Goal: Information Seeking & Learning: Understand process/instructions

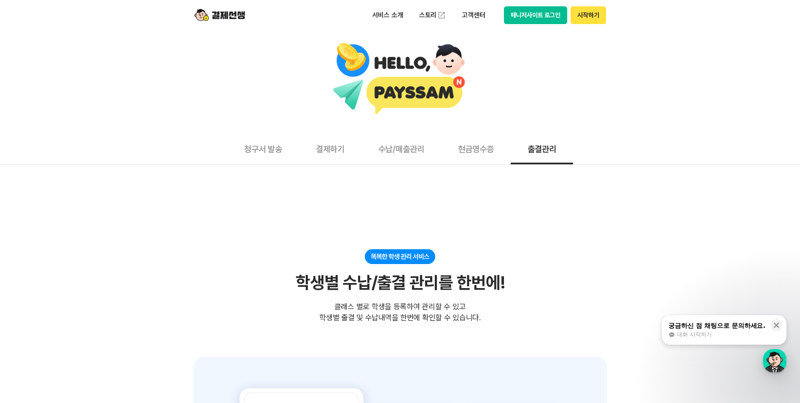
click at [459, 145] on button "현금영수증" at bounding box center [476, 148] width 70 height 31
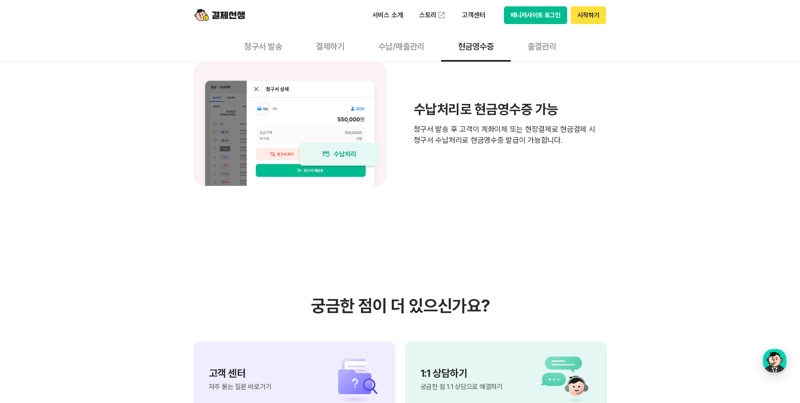
scroll to position [675, 0]
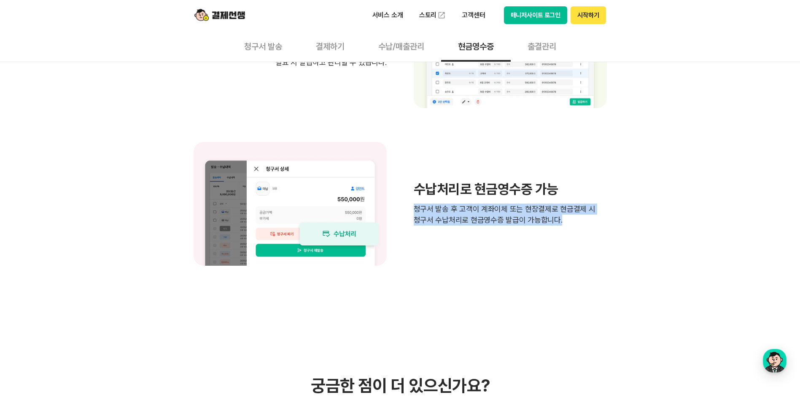
drag, startPoint x: 412, startPoint y: 212, endPoint x: 596, endPoint y: 229, distance: 184.7
click at [596, 229] on div "수납처리로 현금영수증 가능 청구서 발송 후 고객이 계좌이체 또는 현장결제로 현금결제 시 청구서 수납처리로 현금영수증 발급이 가능합니다." at bounding box center [400, 204] width 413 height 124
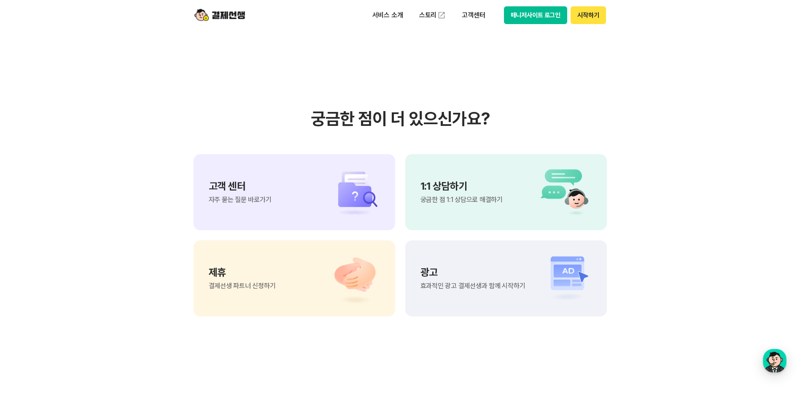
scroll to position [928, 0]
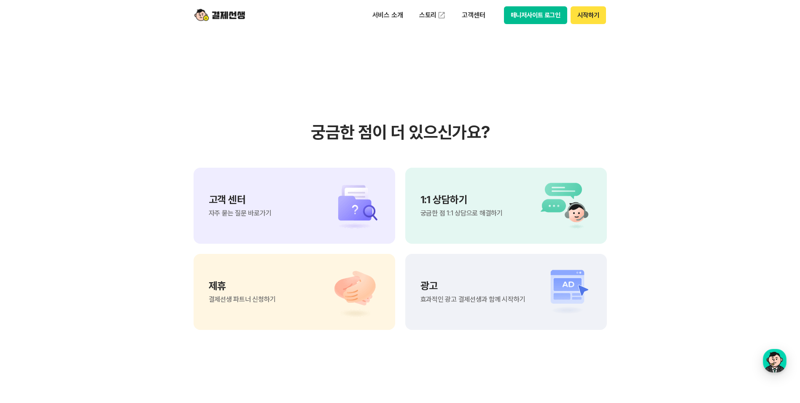
click at [450, 227] on div "1:1 상담하기 궁금한 점 1:1 상담으로 해결하기" at bounding box center [506, 205] width 202 height 76
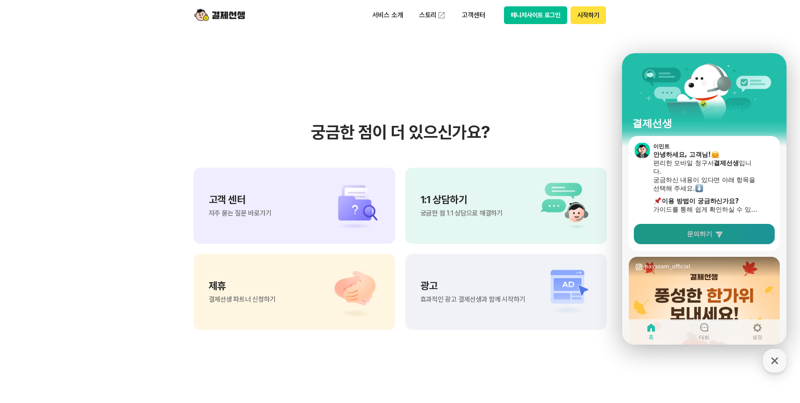
click at [712, 230] on span "문의하기" at bounding box center [699, 234] width 25 height 8
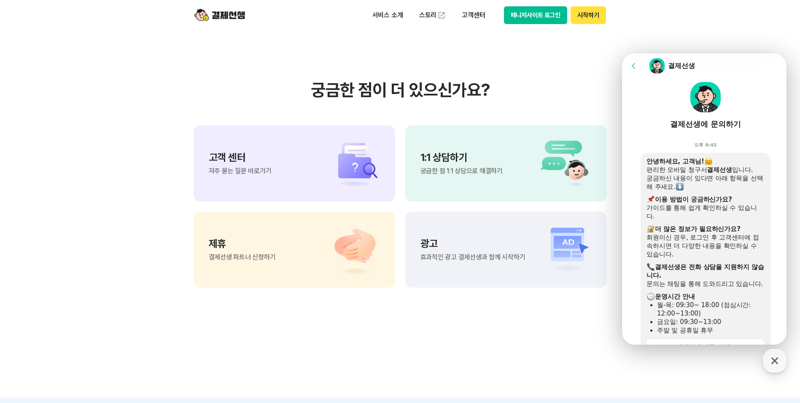
scroll to position [0, 0]
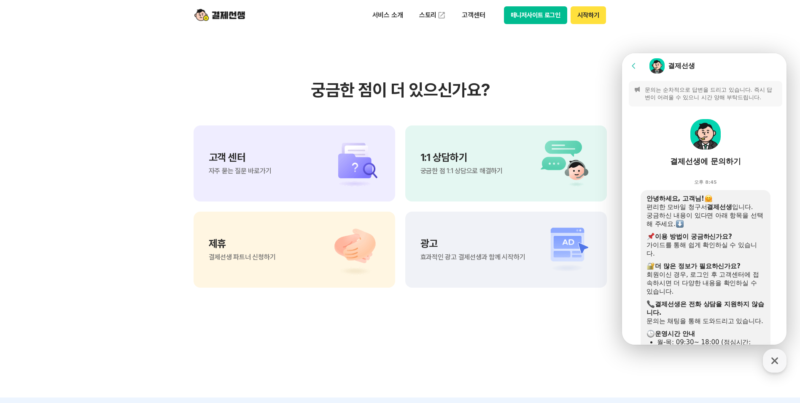
drag, startPoint x: 633, startPoint y: 61, endPoint x: 1213, endPoint y: 135, distance: 584.4
click at [633, 61] on button "Go to previous page" at bounding box center [638, 65] width 22 height 17
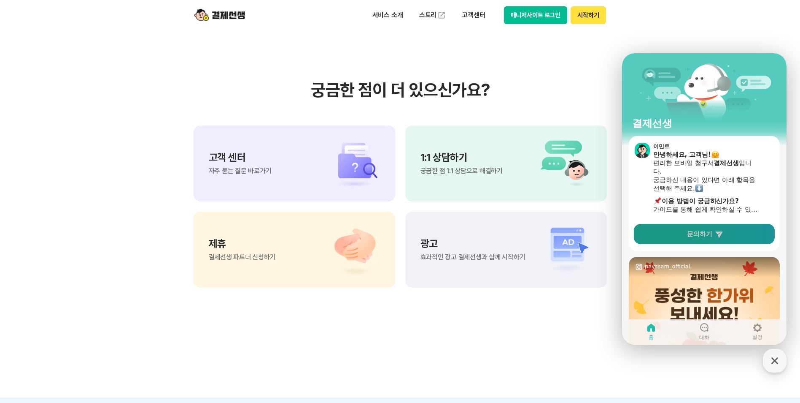
scroll to position [145, 0]
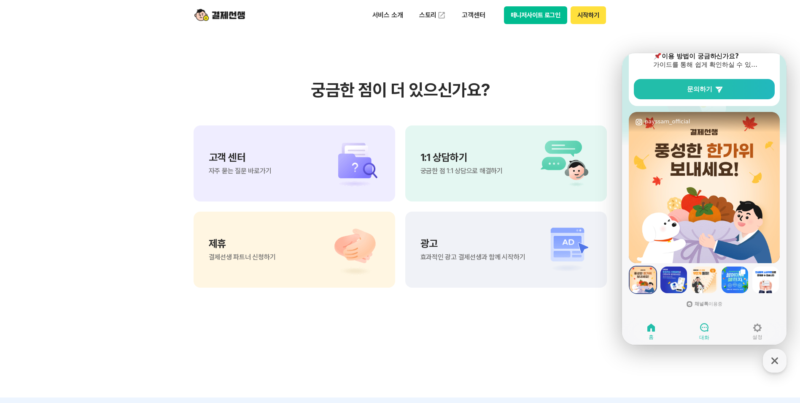
click at [708, 335] on span "대화" at bounding box center [705, 337] width 10 height 7
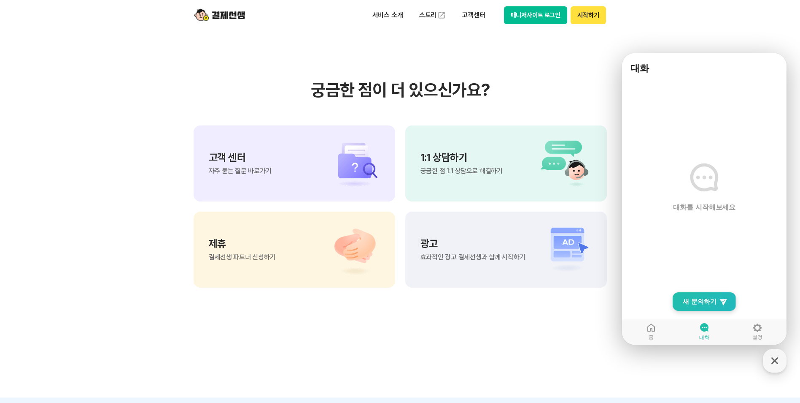
click at [717, 297] on link "New Chat Button 새 문의하기" at bounding box center [704, 301] width 63 height 19
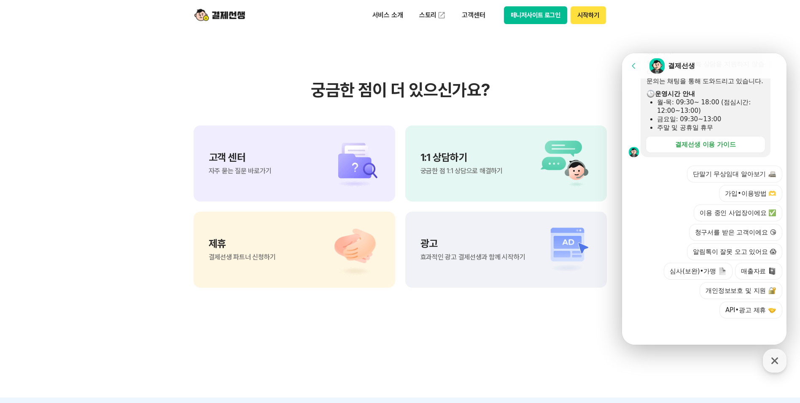
scroll to position [0, 0]
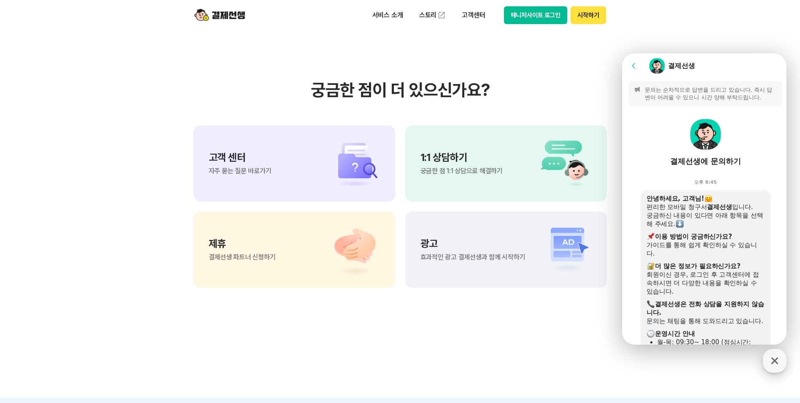
click at [776, 358] on icon "button" at bounding box center [774, 360] width 15 height 15
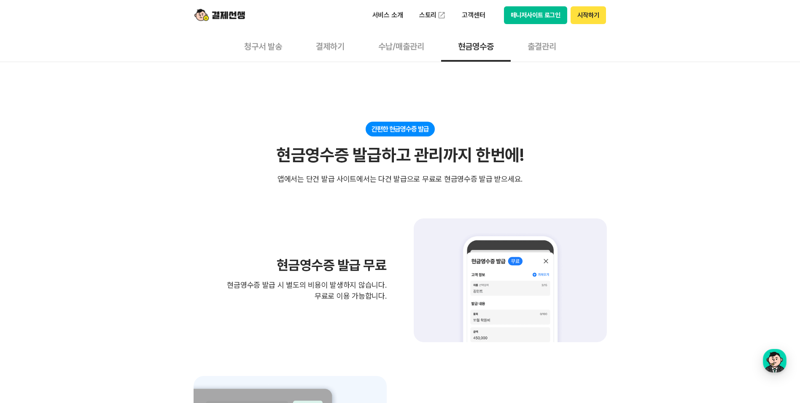
scroll to position [127, 0]
click at [403, 38] on button "수납/매출관리" at bounding box center [402, 45] width 80 height 31
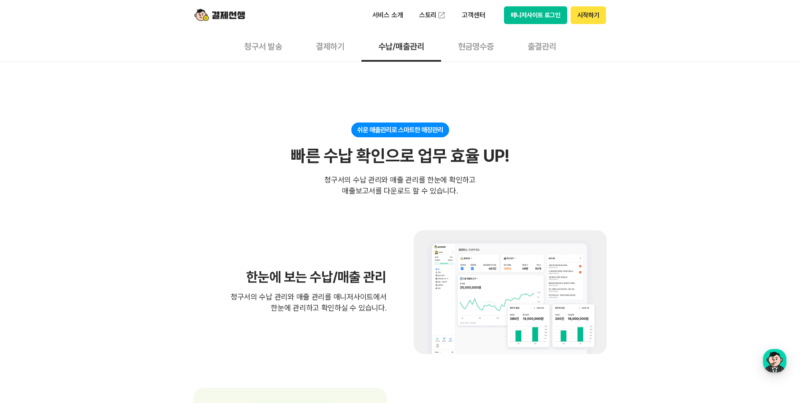
click at [471, 48] on button "현금영수증" at bounding box center [476, 45] width 70 height 31
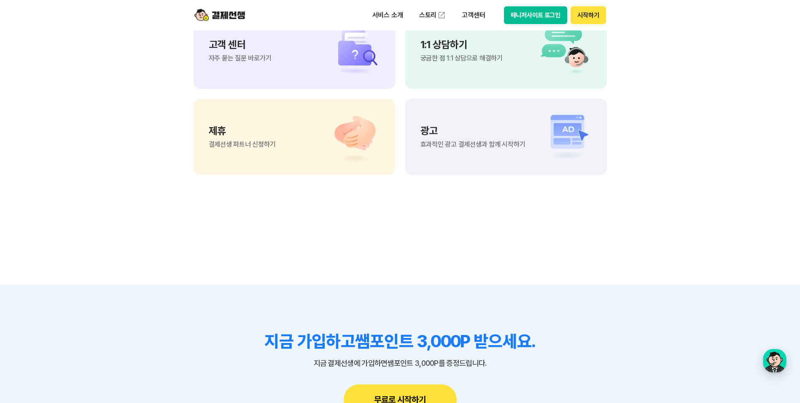
scroll to position [1181, 0]
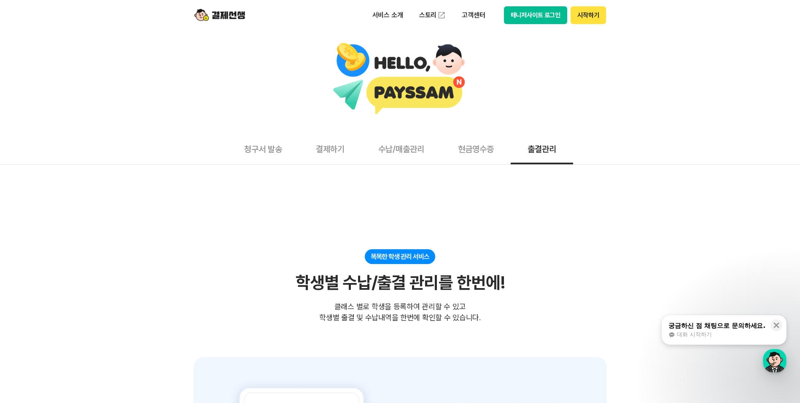
click at [483, 149] on button "현금영수증" at bounding box center [476, 148] width 70 height 31
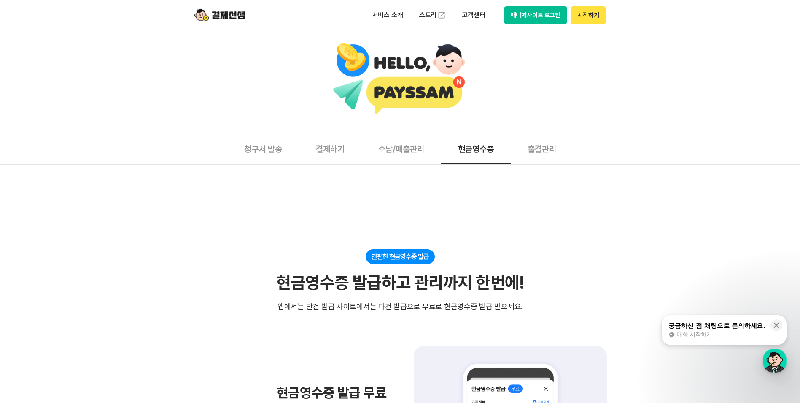
click at [264, 143] on button "청구서 발송" at bounding box center [263, 148] width 72 height 31
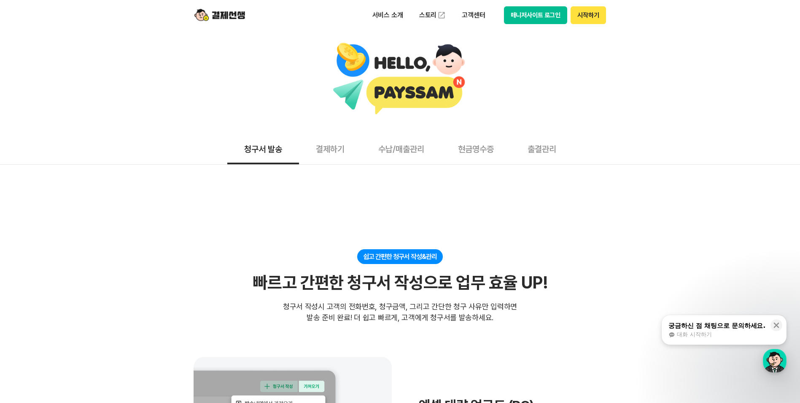
click at [316, 149] on button "결제하기" at bounding box center [330, 148] width 62 height 31
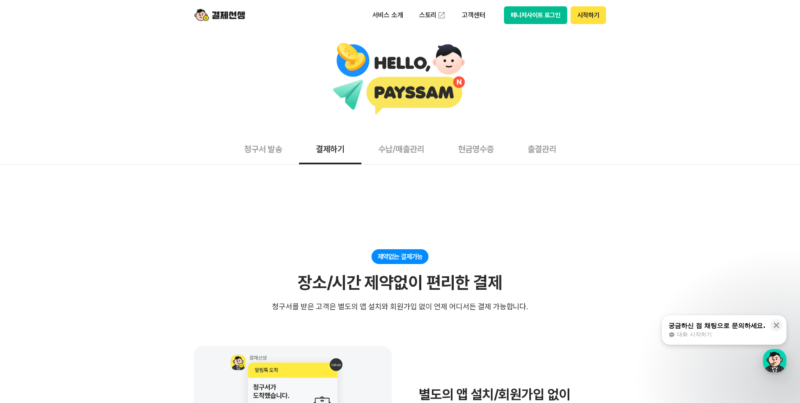
click at [559, 22] on button "매니저사이트 로그인" at bounding box center [536, 15] width 64 height 18
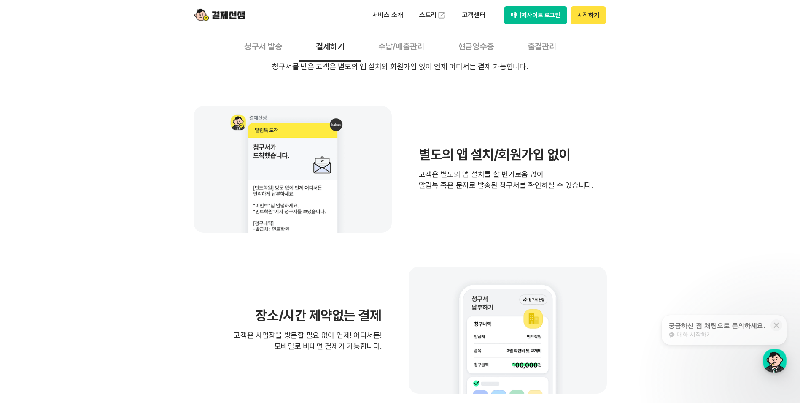
scroll to position [253, 0]
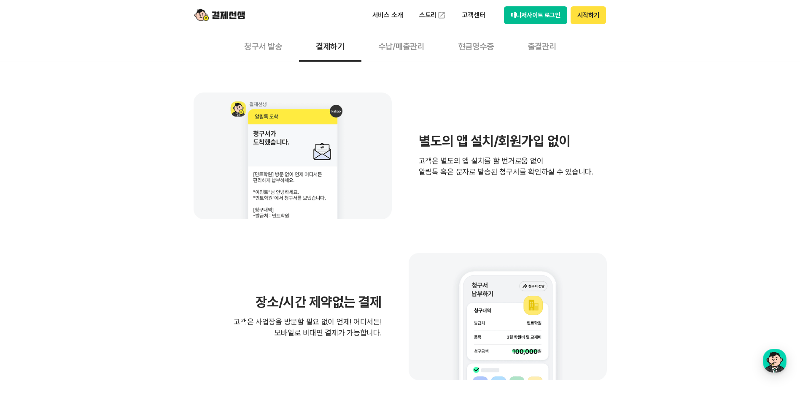
click at [407, 44] on button "수납/매출관리" at bounding box center [402, 45] width 80 height 31
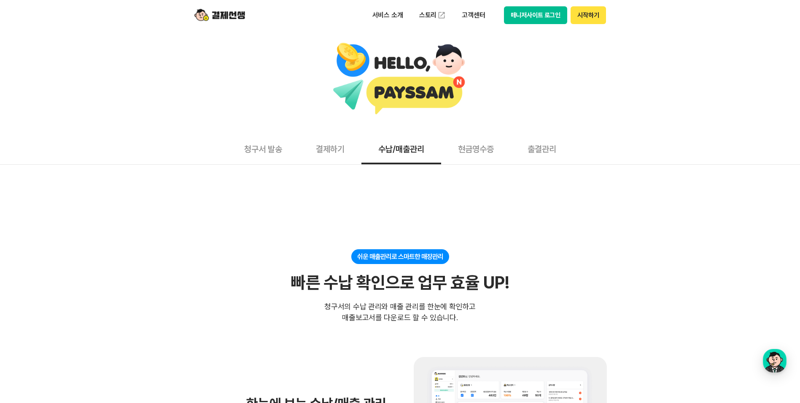
click at [471, 151] on button "현금영수증" at bounding box center [476, 148] width 70 height 31
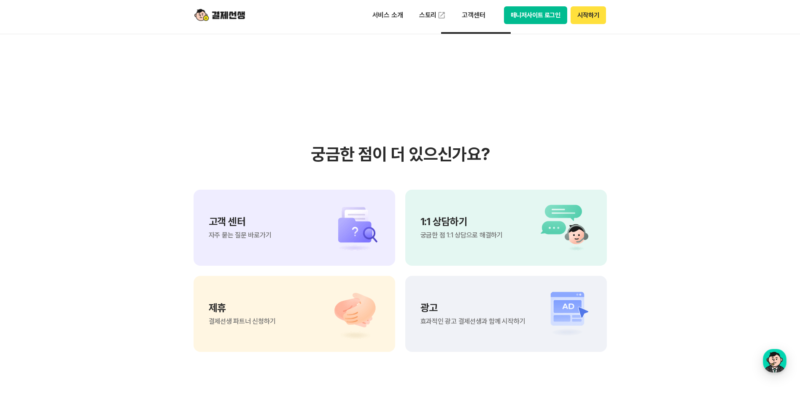
scroll to position [970, 0]
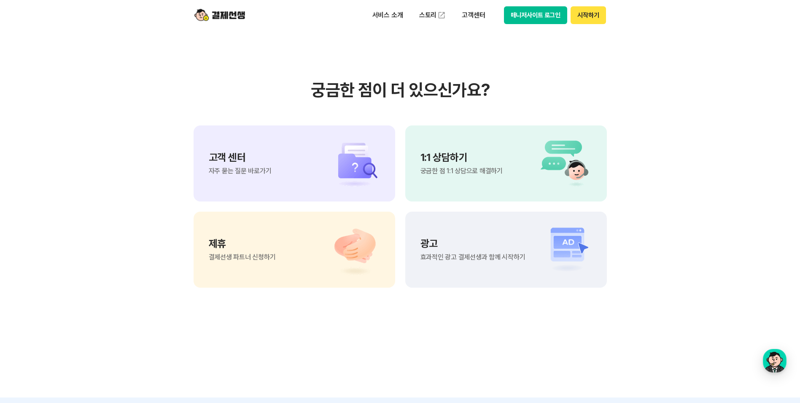
click at [525, 11] on button "매니저사이트 로그인" at bounding box center [536, 15] width 64 height 18
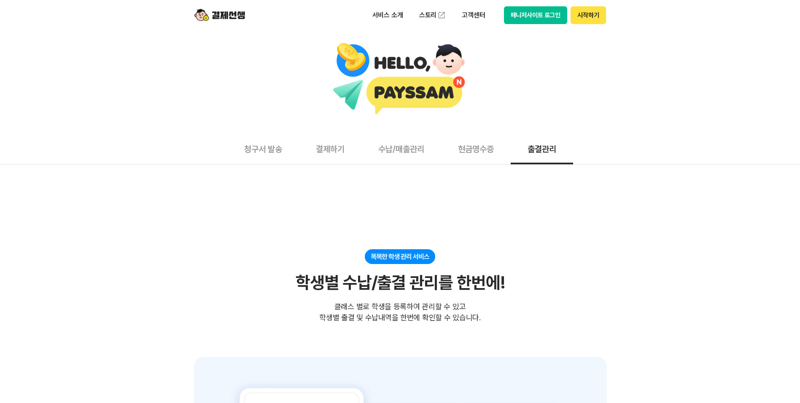
scroll to position [27, 0]
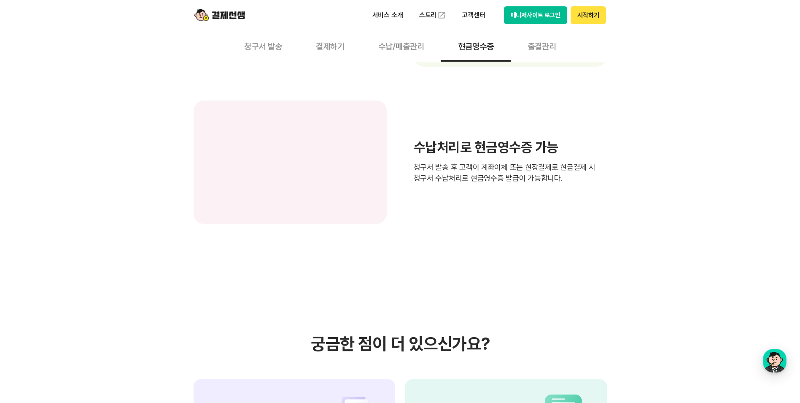
scroll to position [717, 0]
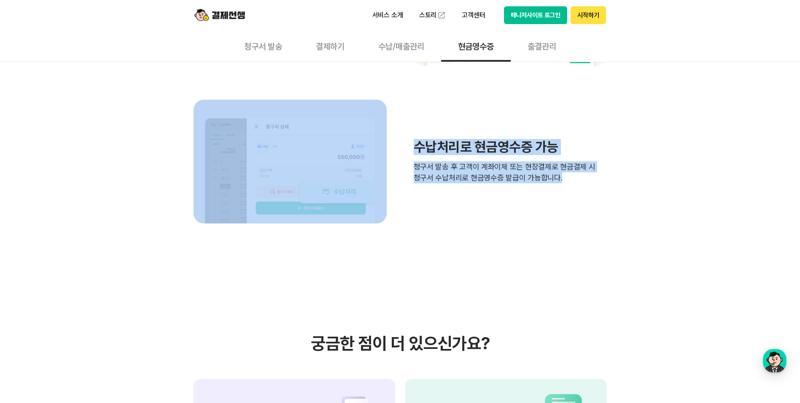
drag, startPoint x: 388, startPoint y: 167, endPoint x: 584, endPoint y: 195, distance: 197.7
click at [584, 195] on div "수납처리로 현금영수증 가능 청구서 발송 후 고객이 계좌이체 또는 현장결제로 현금결제 시 청구서 수납처리로 현금영수증 발급이 가능합니다." at bounding box center [400, 162] width 413 height 124
click at [583, 194] on div "수납처리로 현금영수증 가능 청구서 발송 후 고객이 계좌이체 또는 현장결제로 현금결제 시 청구서 수납처리로 현금영수증 발급이 가능합니다." at bounding box center [400, 162] width 413 height 124
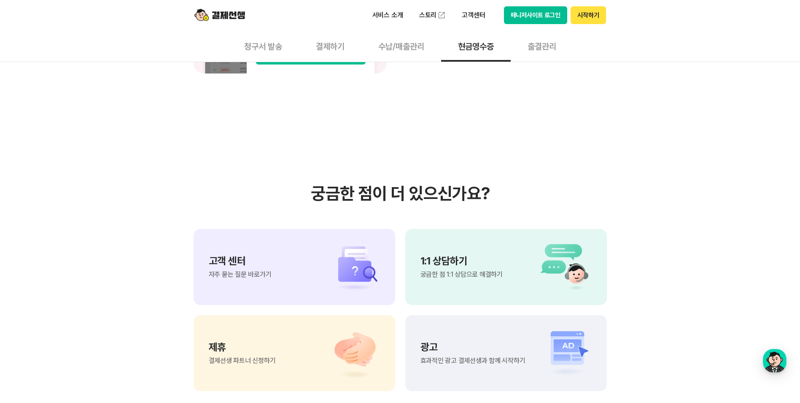
scroll to position [886, 0]
